Goal: Task Accomplishment & Management: Manage account settings

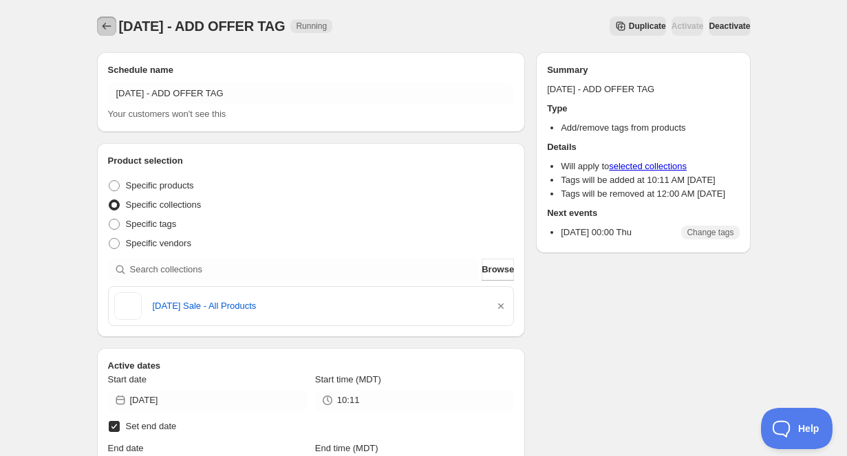
click at [111, 25] on icon "Schedules" at bounding box center [107, 26] width 14 height 14
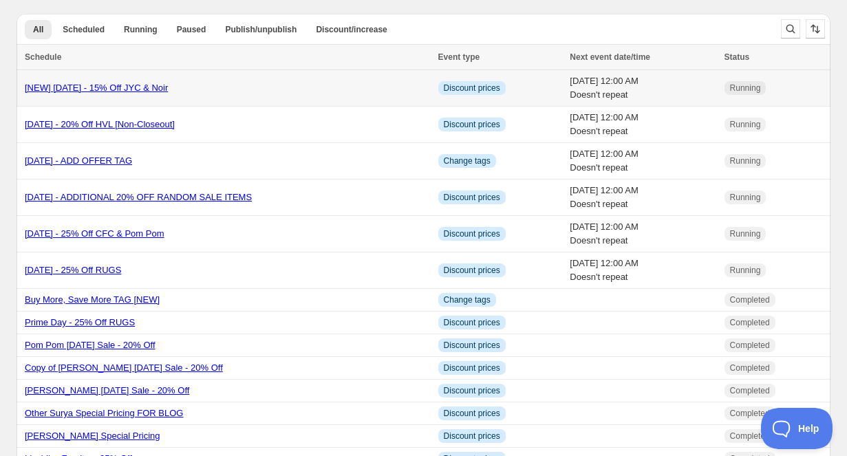
click at [168, 91] on link "[NEW] [DATE] - 15% Off JYC & Noir" at bounding box center [96, 88] width 143 height 10
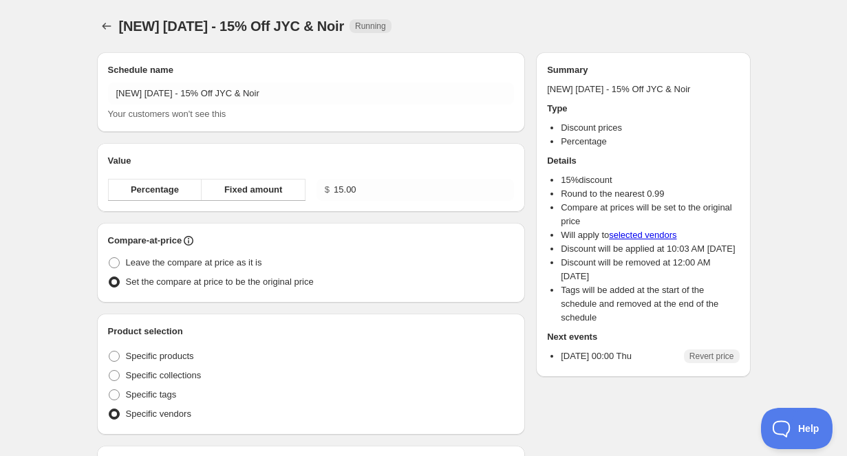
radio input "true"
checkbox input "true"
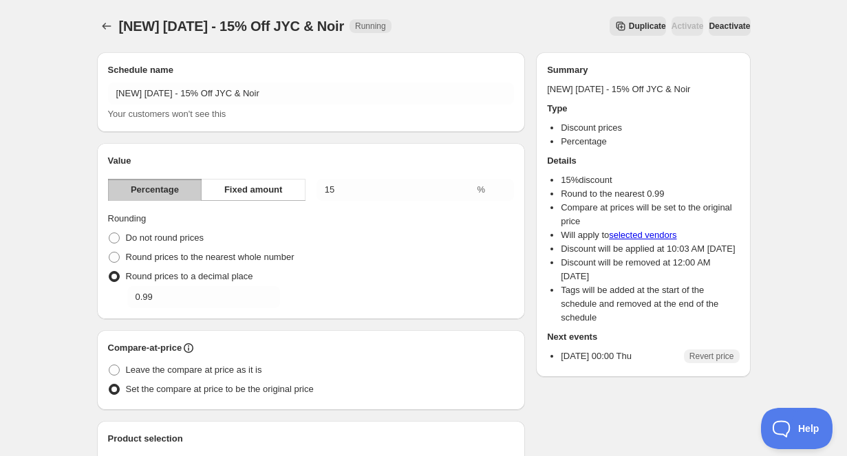
click at [708, 28] on span "Deactivate" at bounding box center [728, 26] width 41 height 11
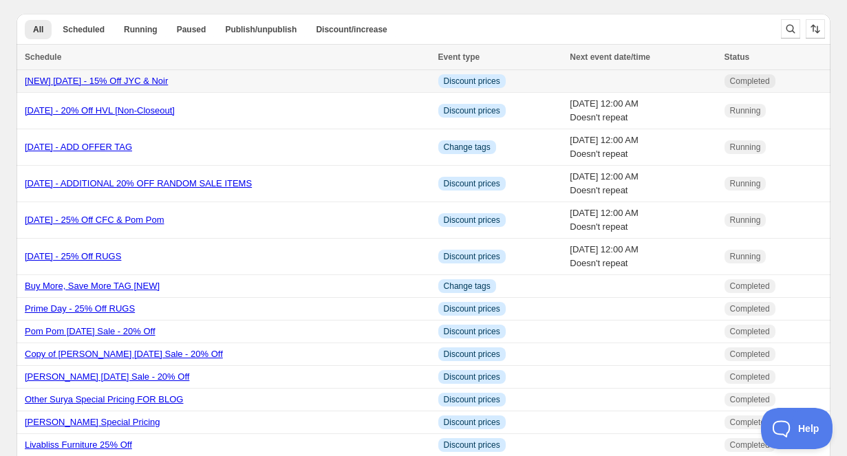
click at [168, 83] on link "[NEW] [DATE] - 15% Off JYC & Noir" at bounding box center [96, 81] width 143 height 10
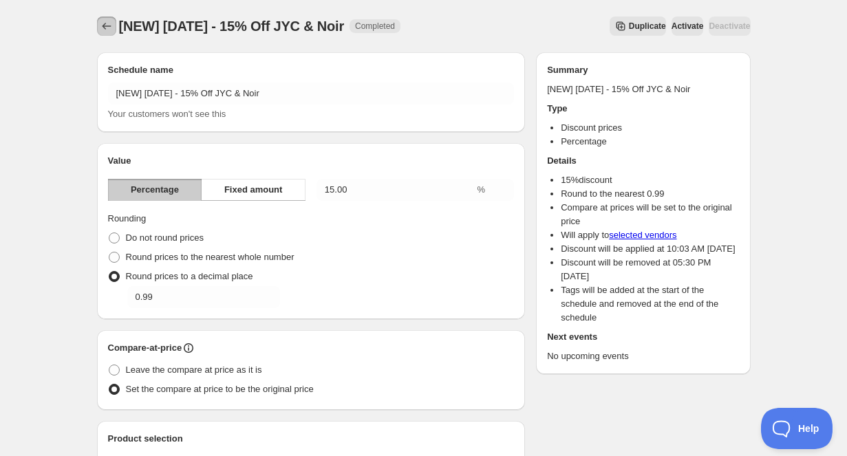
click at [106, 28] on icon "Schedules" at bounding box center [107, 26] width 14 height 14
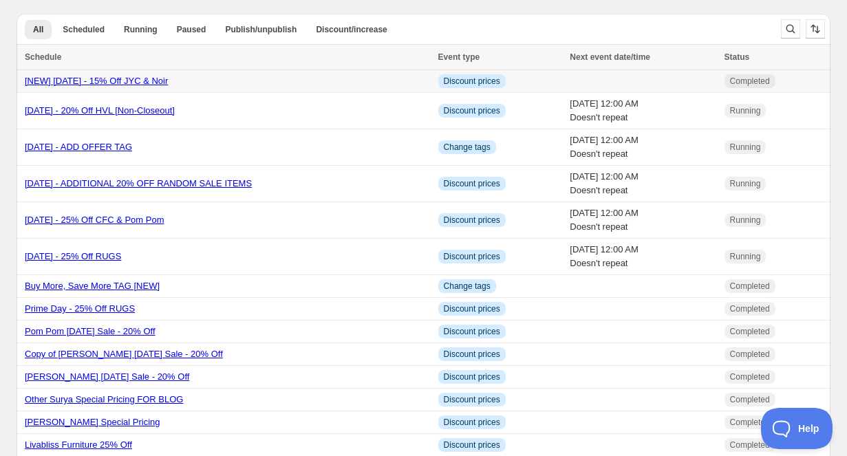
click at [168, 86] on link "[NEW] [DATE] - 15% Off JYC & Noir" at bounding box center [96, 81] width 143 height 10
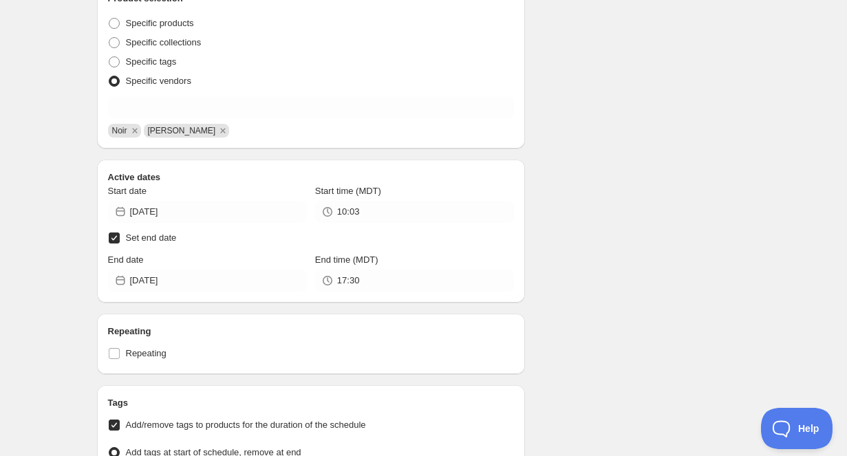
scroll to position [473, 0]
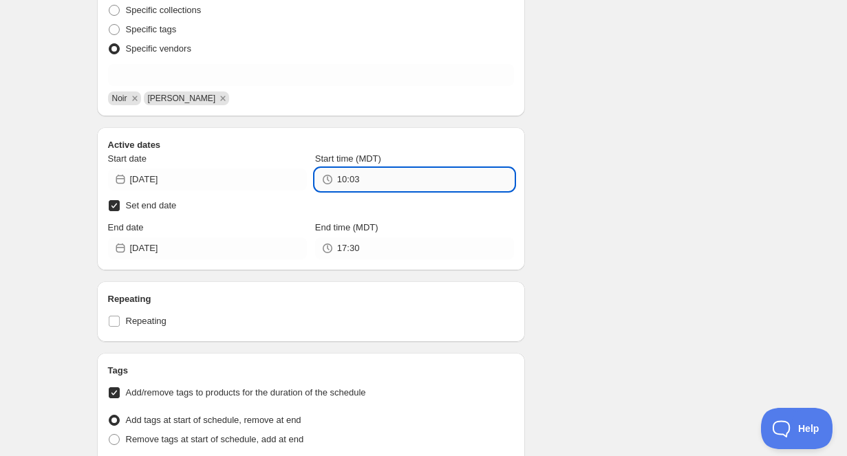
click at [382, 181] on input "10:03" at bounding box center [425, 180] width 177 height 22
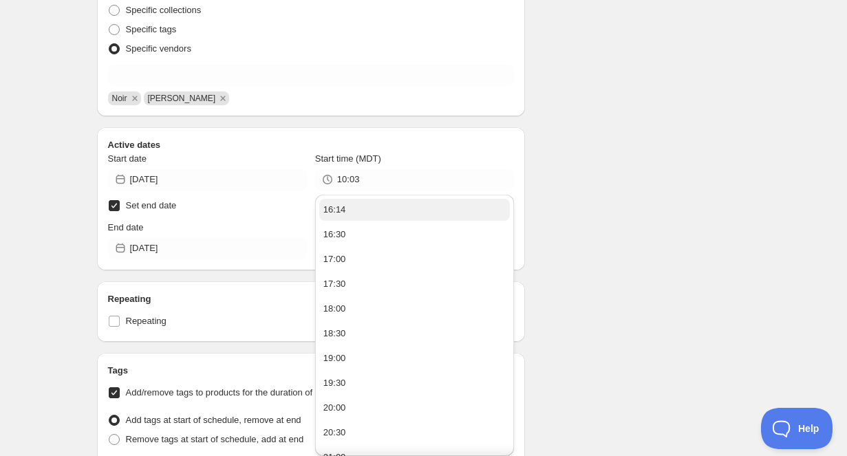
click at [376, 204] on button "16:14" at bounding box center [414, 210] width 191 height 22
type input "16:14"
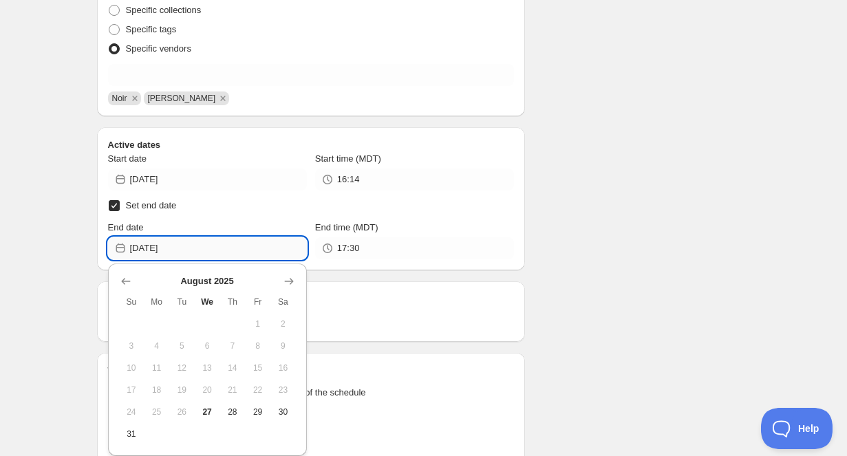
click at [259, 248] on input "2025-08-27" at bounding box center [218, 248] width 177 height 22
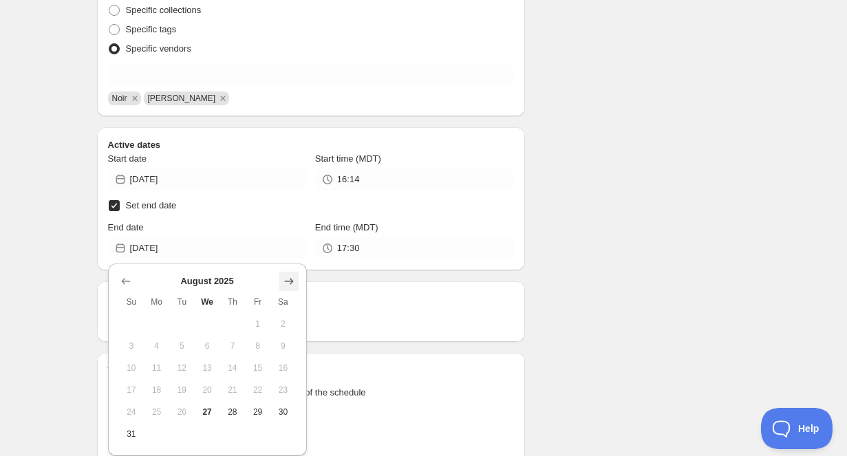
click at [290, 279] on icon "Show next month, September 2025" at bounding box center [288, 281] width 9 height 7
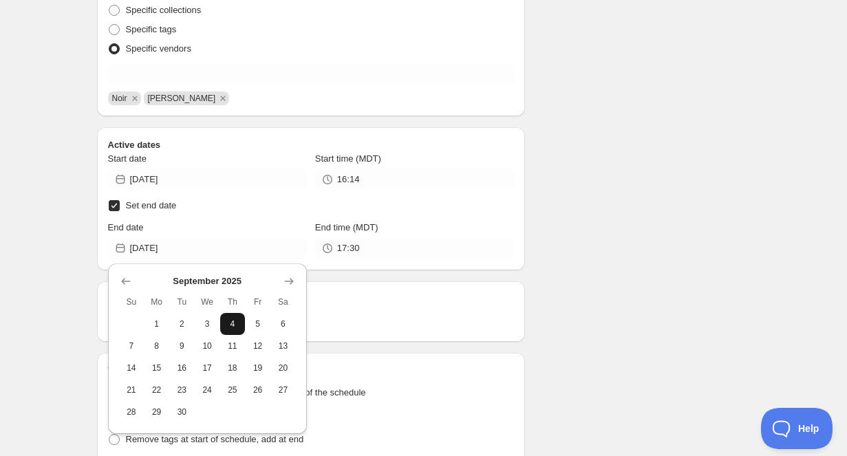
click at [235, 325] on span "4" at bounding box center [233, 323] width 14 height 11
type input "2025-09-04"
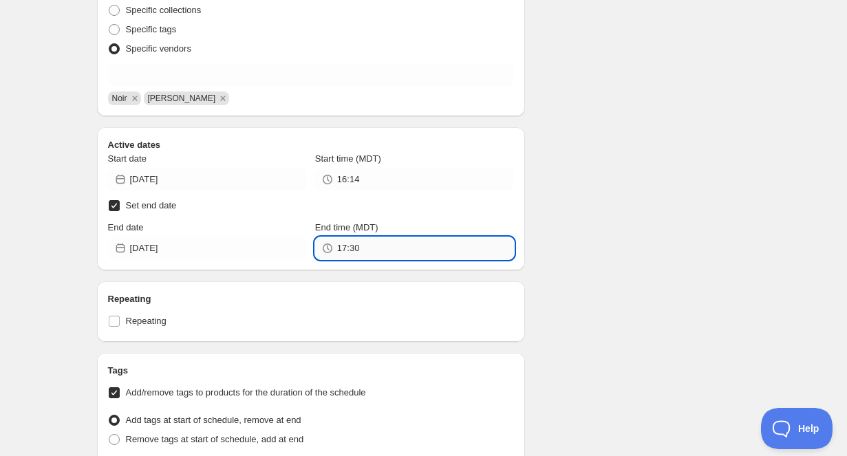
click at [400, 245] on input "17:30" at bounding box center [425, 248] width 177 height 22
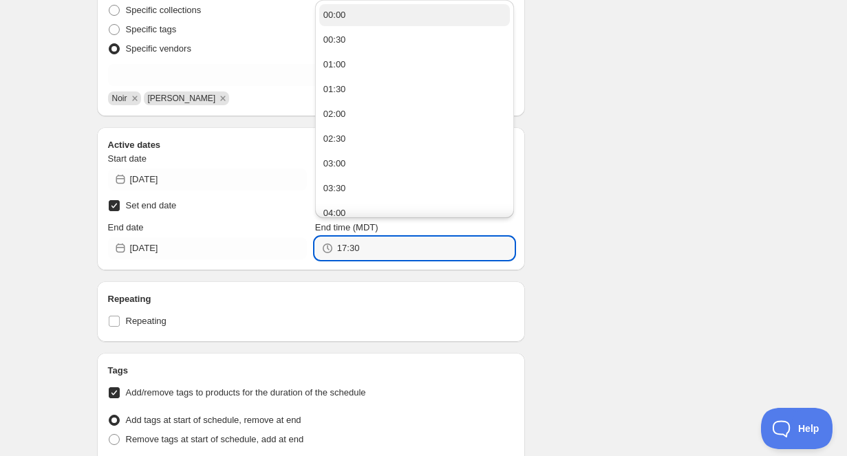
click at [376, 15] on button "00:00" at bounding box center [414, 15] width 191 height 22
type input "00:00"
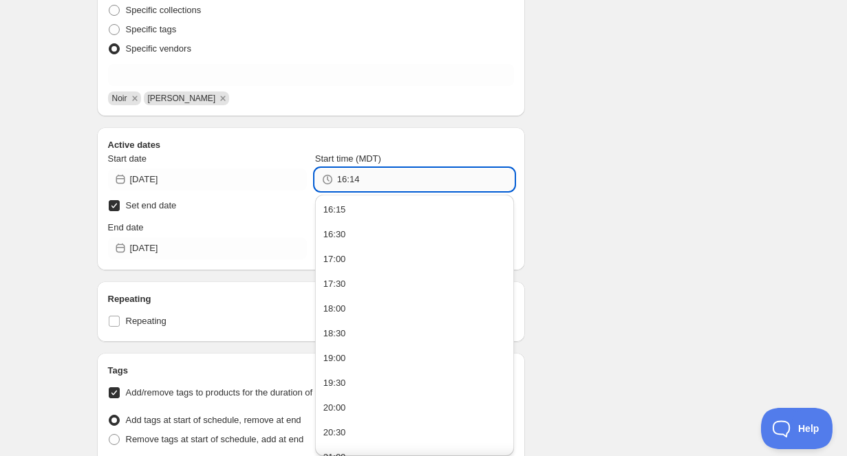
click at [428, 175] on input "16:14" at bounding box center [425, 180] width 177 height 22
click at [373, 213] on ul "16:15 16:30 17:00 17:30 18:00 18:30 19:00 19:30 20:00 20:30 21:00 21:30 22:00 2…" at bounding box center [414, 396] width 199 height 402
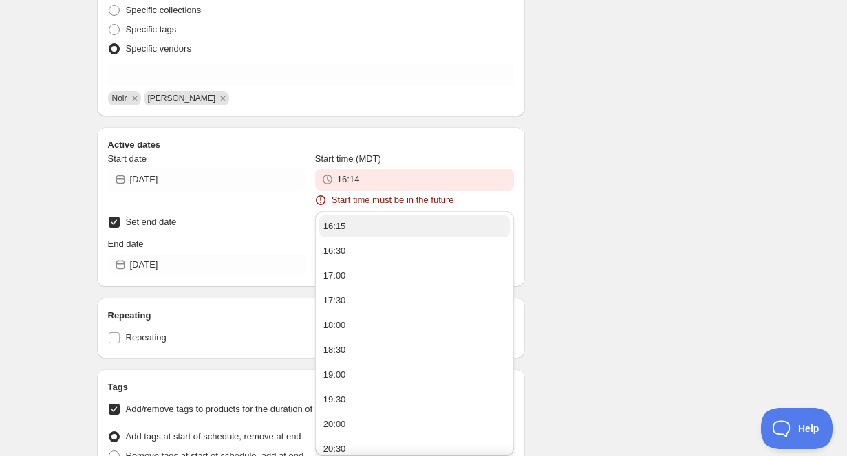
click at [406, 221] on button "16:15" at bounding box center [414, 226] width 191 height 22
type input "16:15"
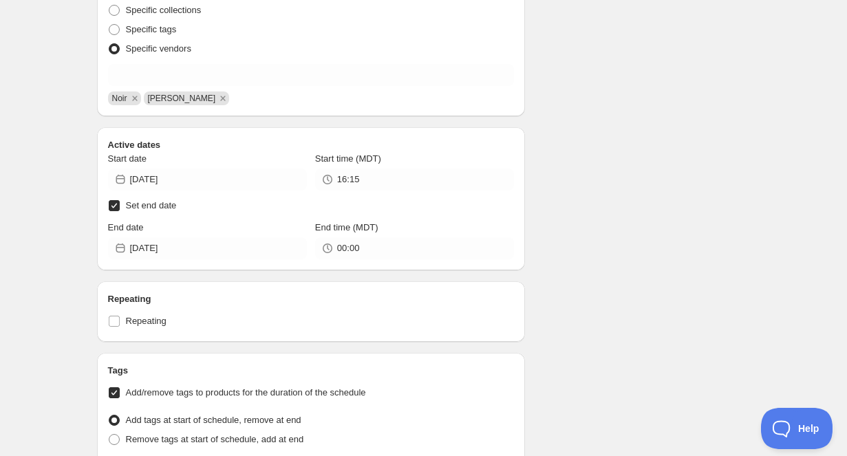
scroll to position [0, 0]
